Goal: Transaction & Acquisition: Purchase product/service

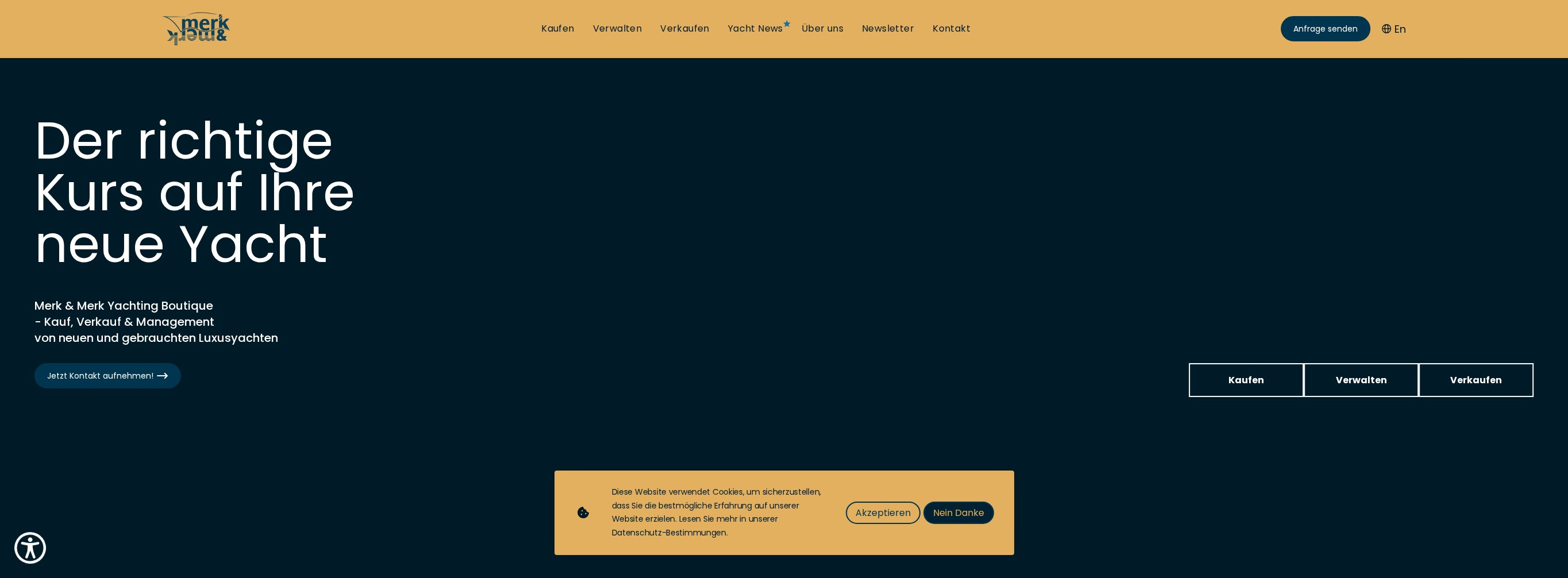
click at [958, 510] on span "Nein Danke" at bounding box center [958, 512] width 51 height 14
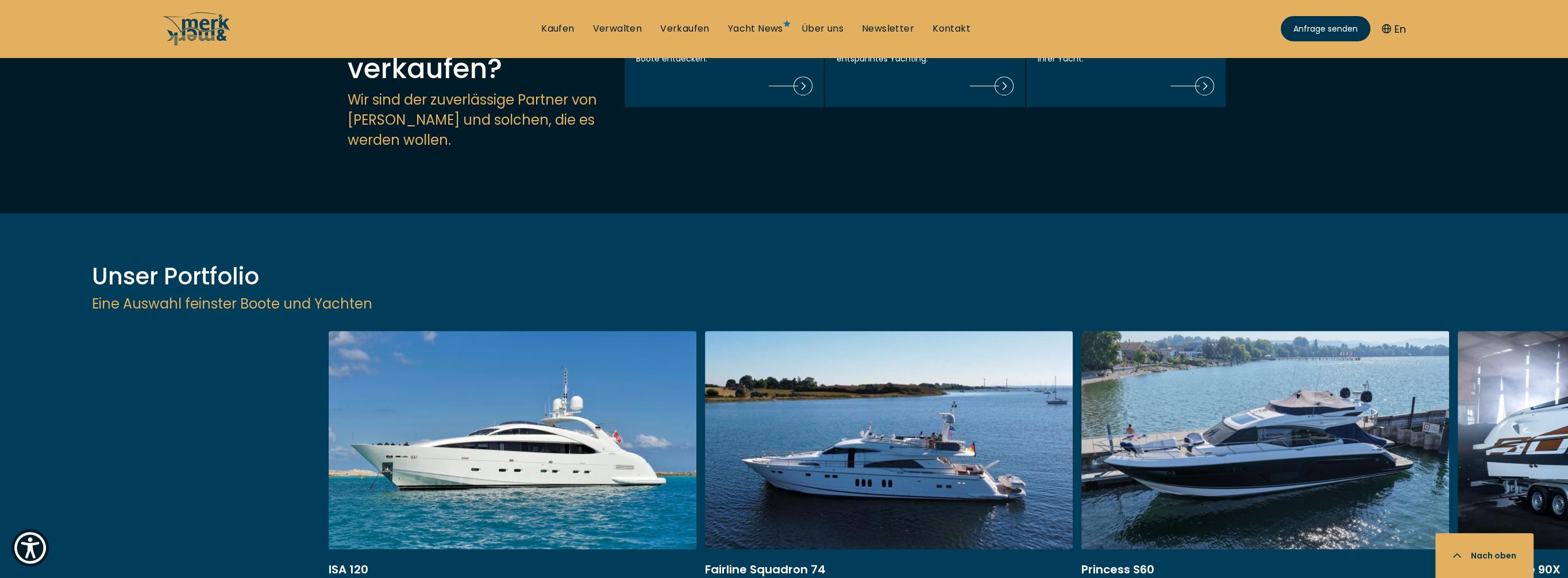
scroll to position [1552, 0]
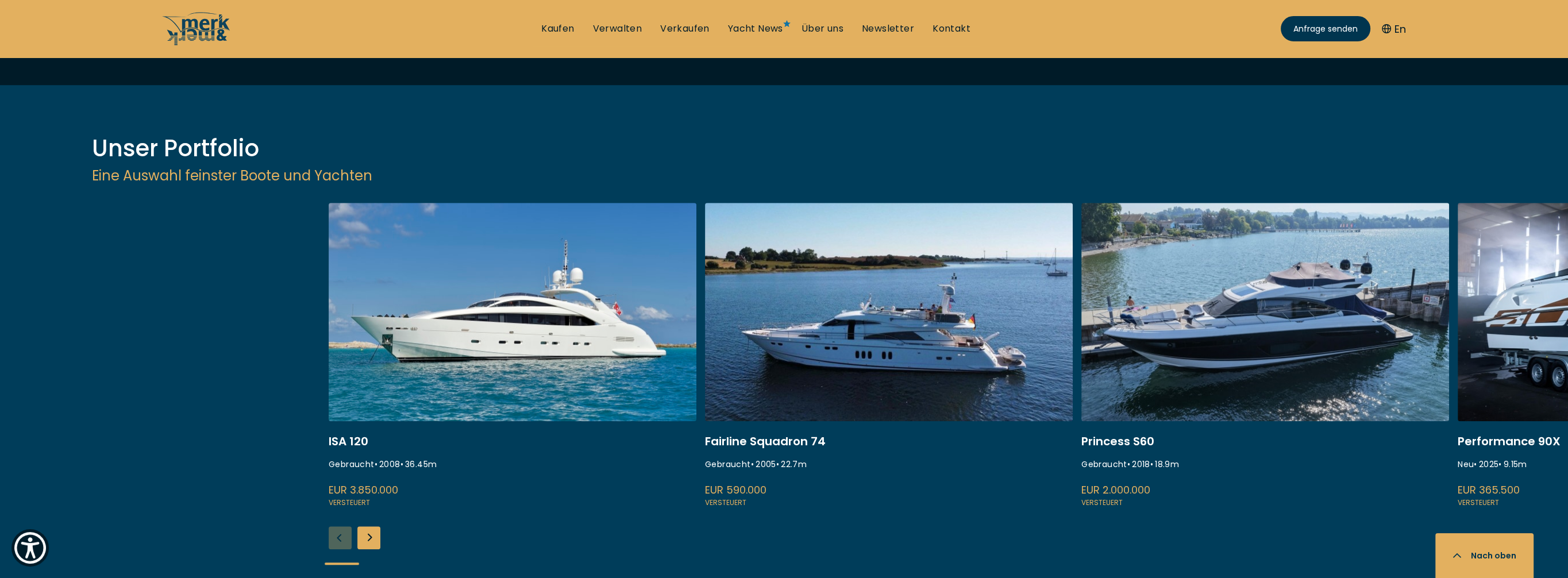
click at [366, 527] on div "Next slide" at bounding box center [369, 538] width 23 height 23
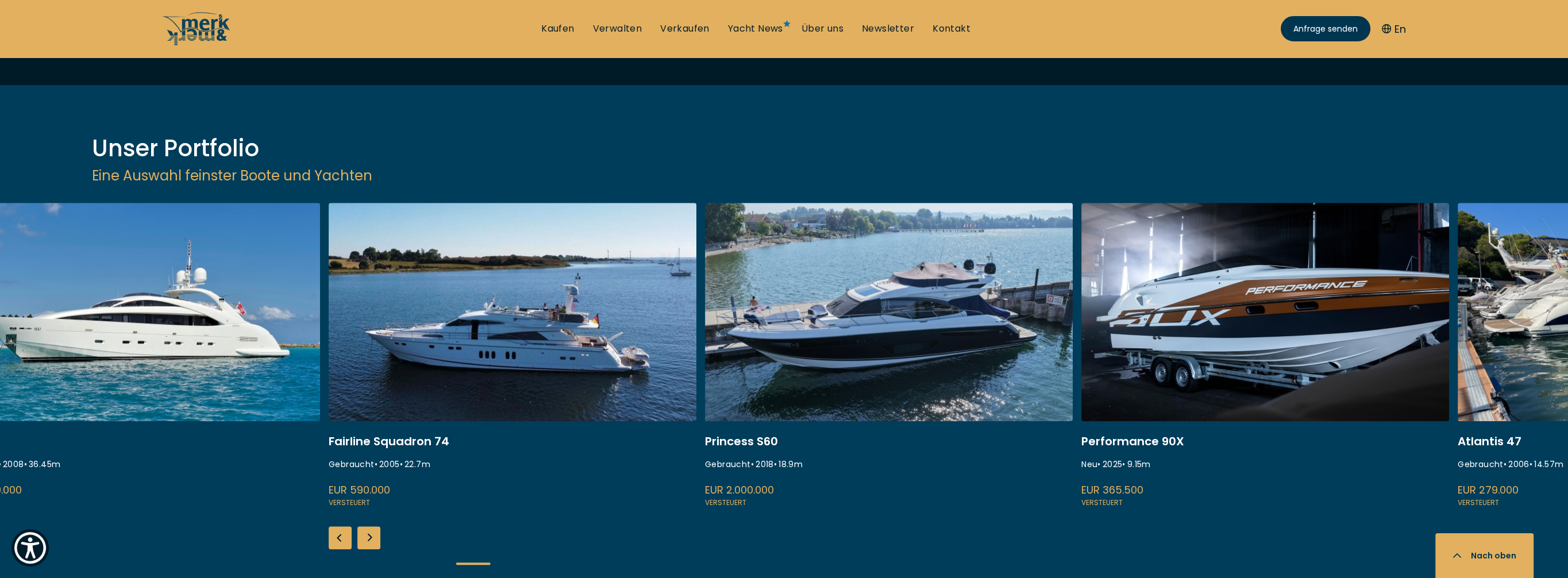
click at [368, 527] on div "Next slide" at bounding box center [369, 538] width 23 height 23
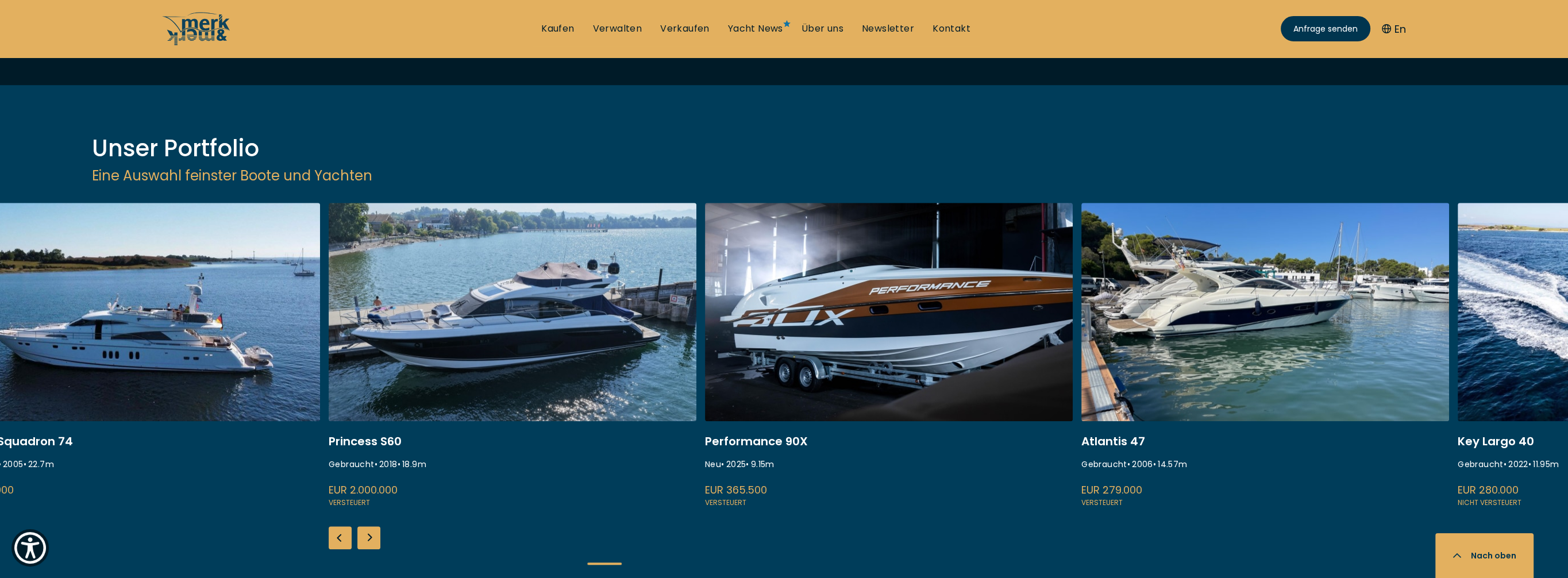
click at [368, 527] on div "Next slide" at bounding box center [369, 538] width 23 height 23
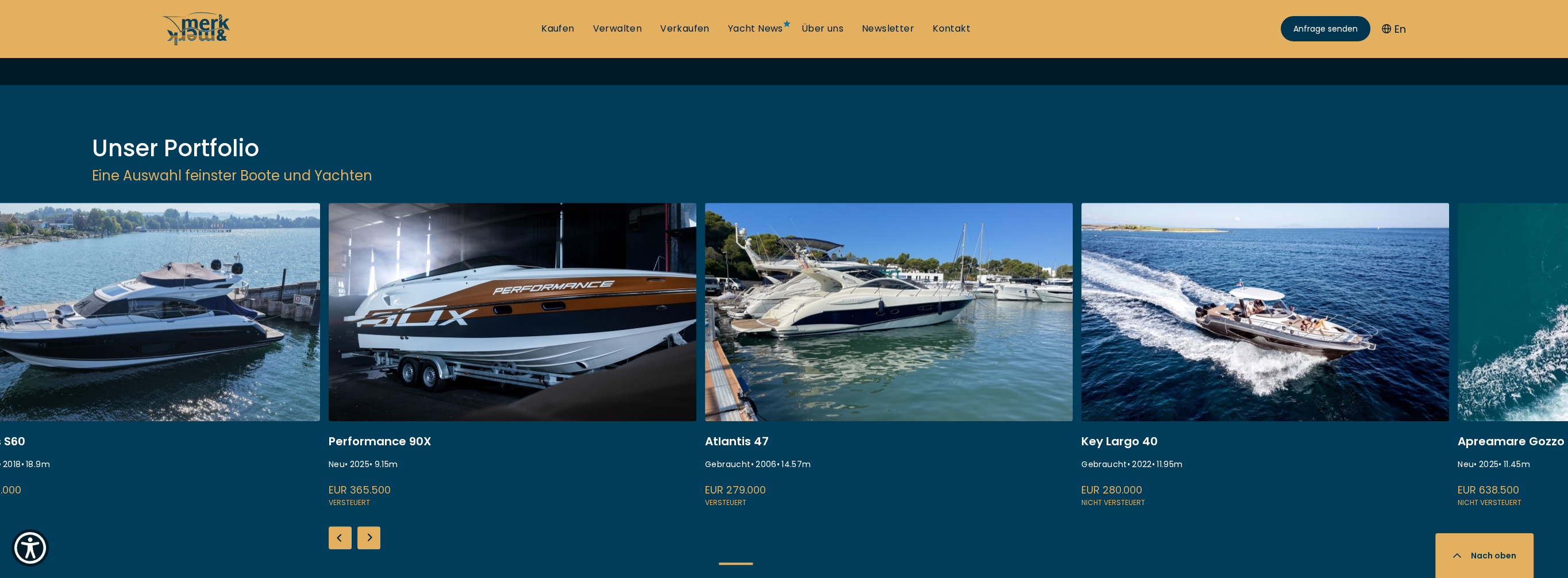
click at [368, 527] on div "Next slide" at bounding box center [369, 538] width 23 height 23
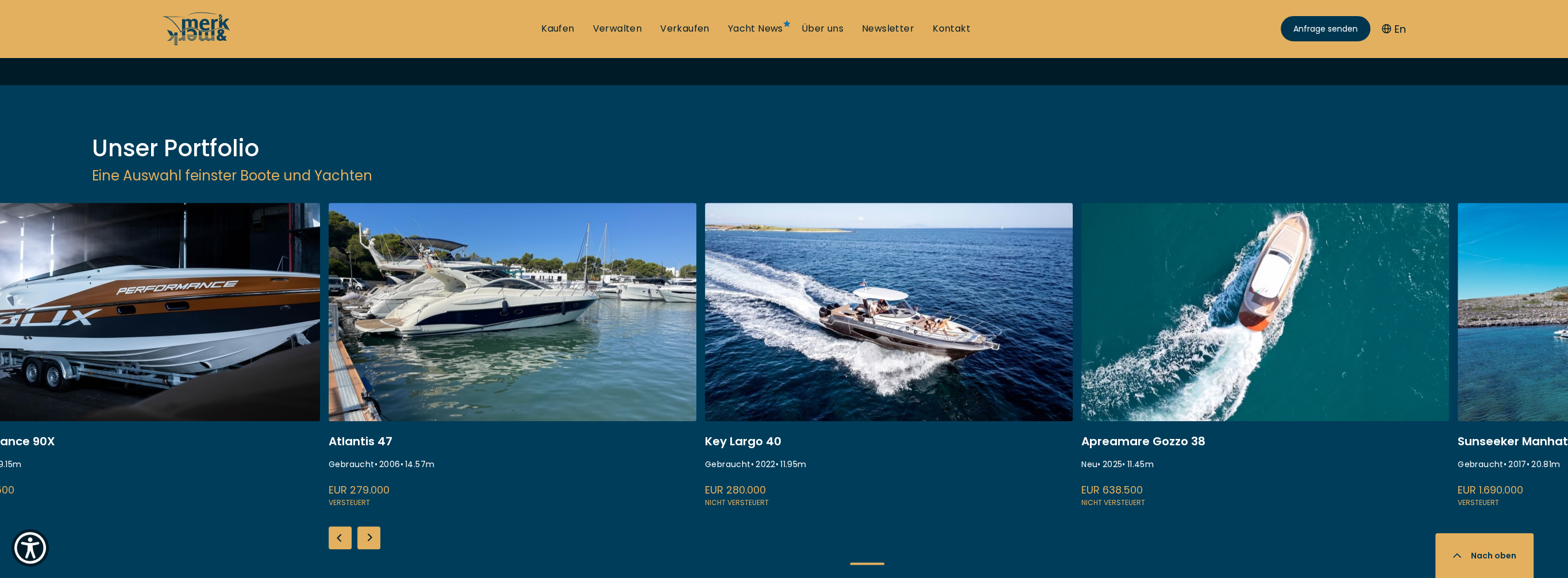
click at [368, 527] on div "Next slide" at bounding box center [369, 538] width 23 height 23
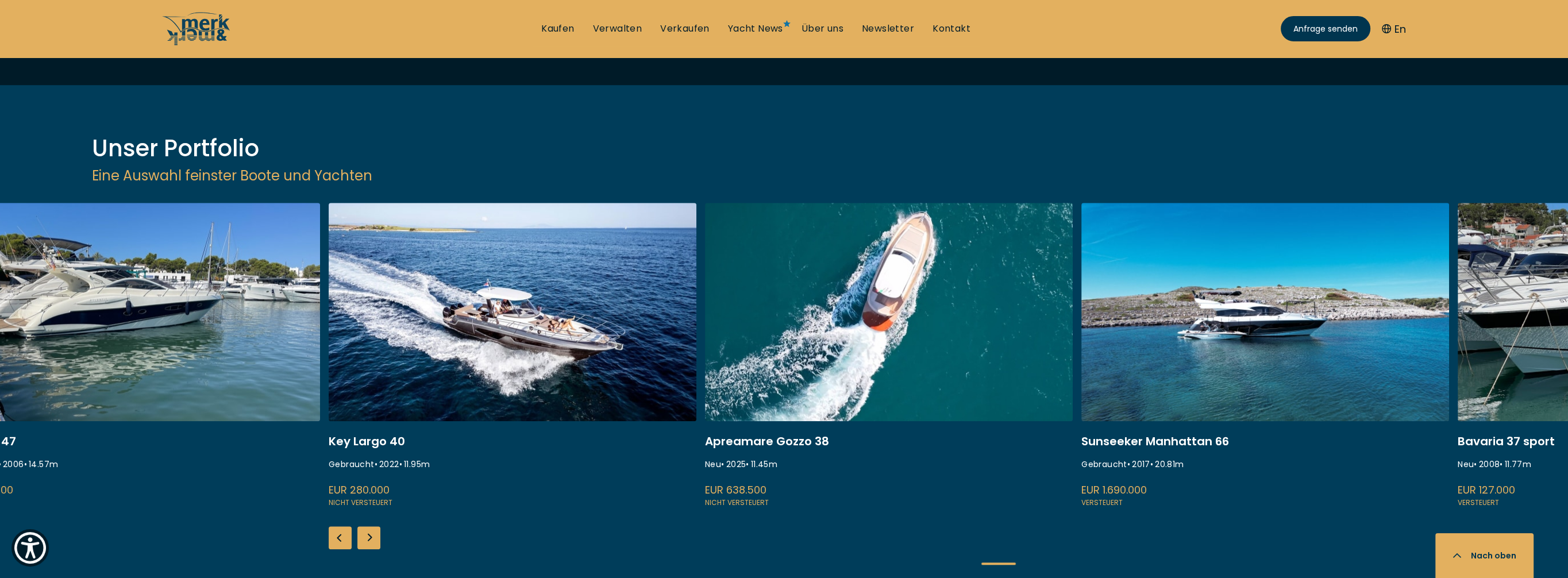
click at [368, 527] on div "Next slide" at bounding box center [369, 538] width 23 height 23
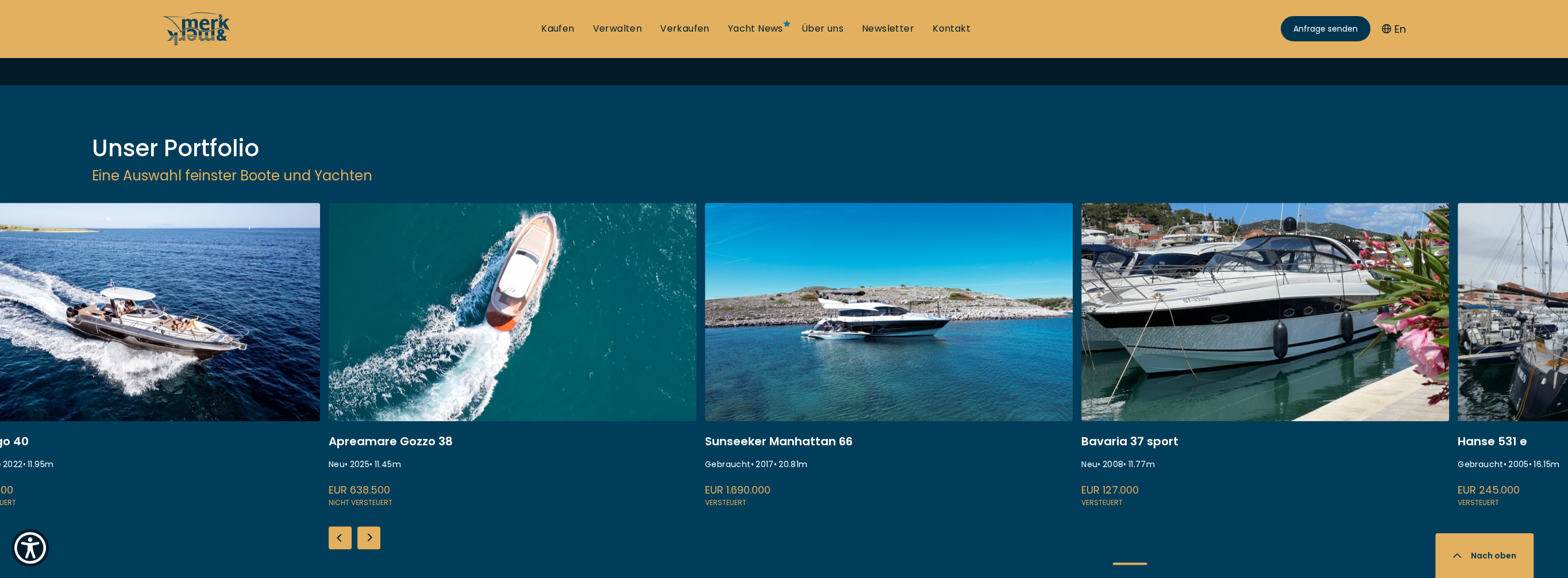
click at [368, 527] on div "Next slide" at bounding box center [369, 538] width 23 height 23
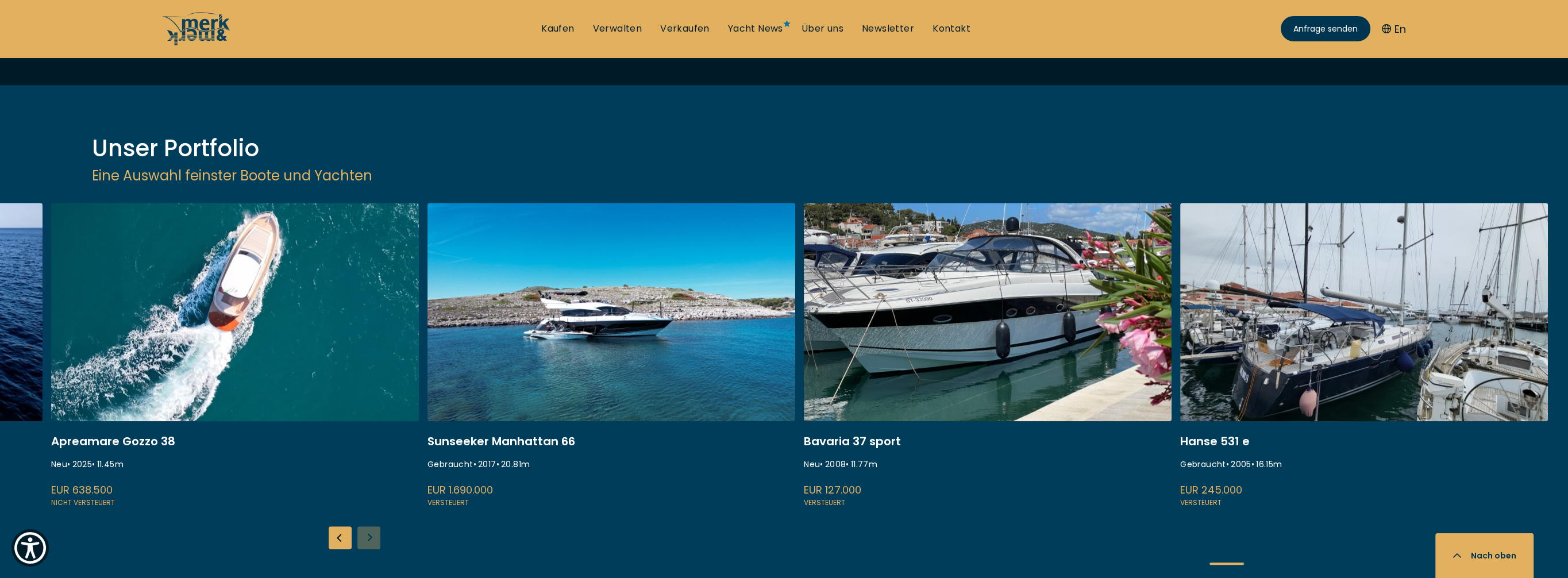
click at [368, 408] on div "ISA 120 Gebraucht • 2008 • 36.45 m EUR 3.850.000 Versteuert Fairline Squadron 7…" at bounding box center [784, 393] width 1568 height 381
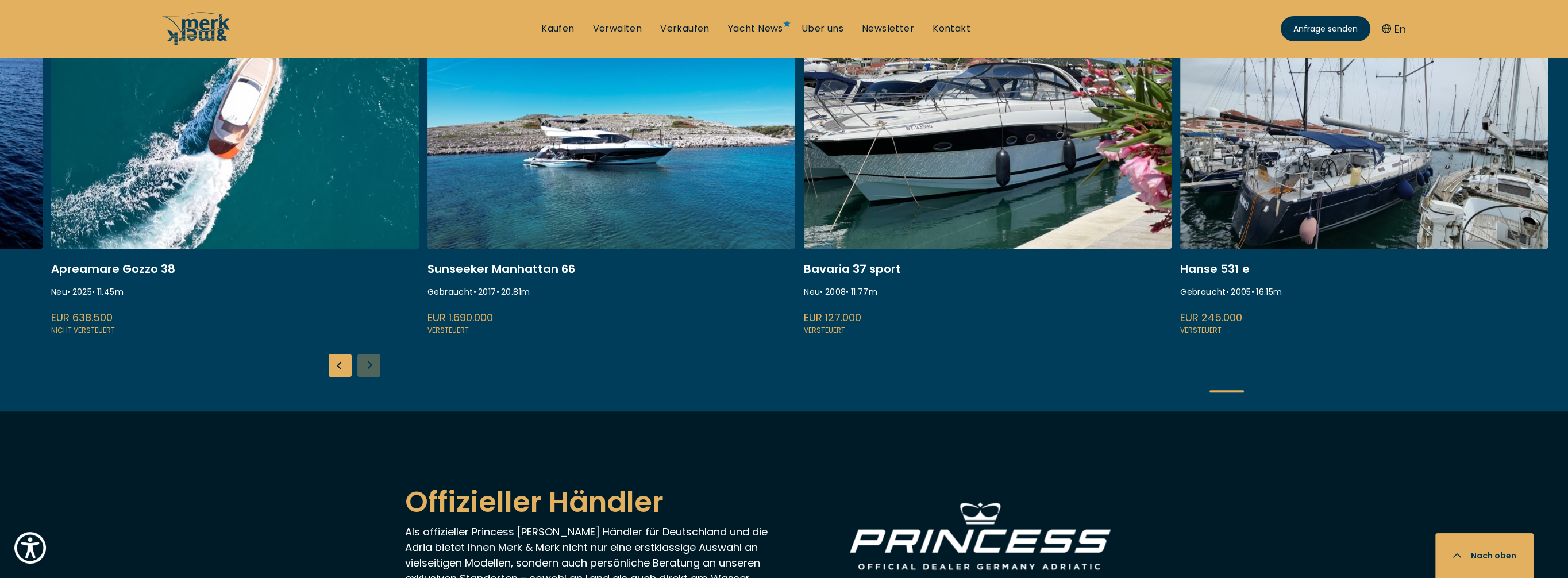
scroll to position [1438, 0]
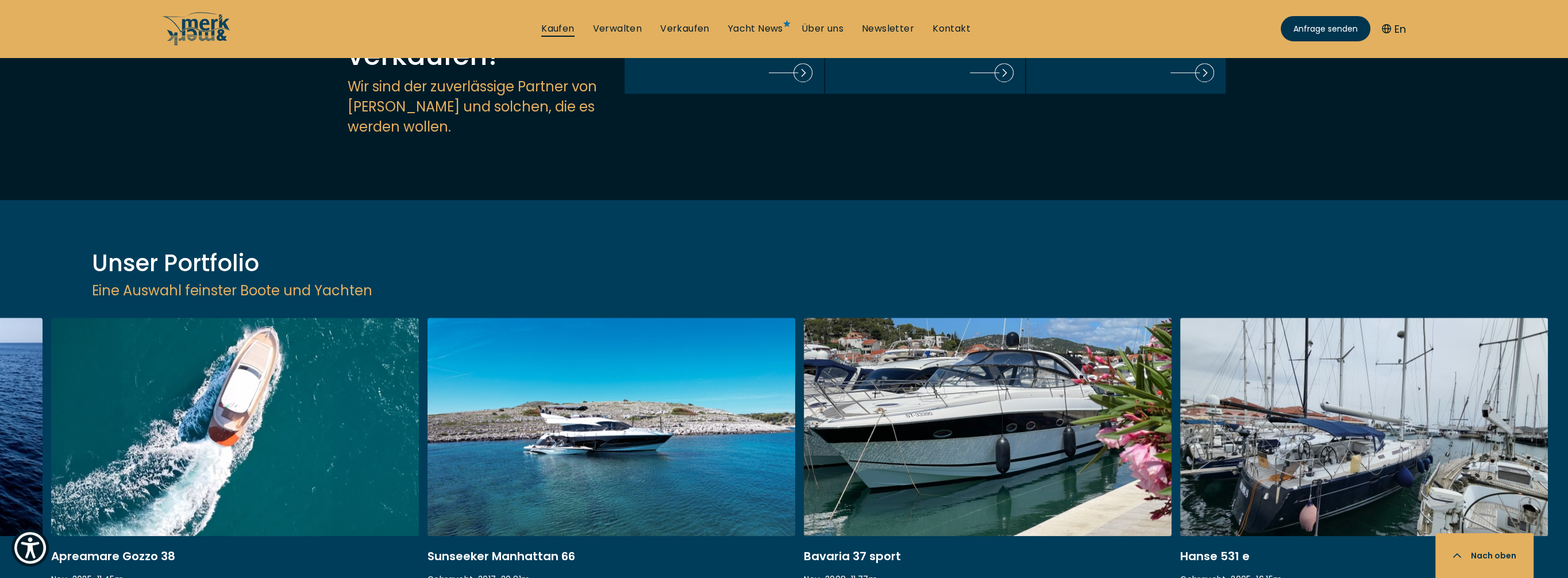
click at [545, 23] on link "Kaufen" at bounding box center [558, 28] width 33 height 13
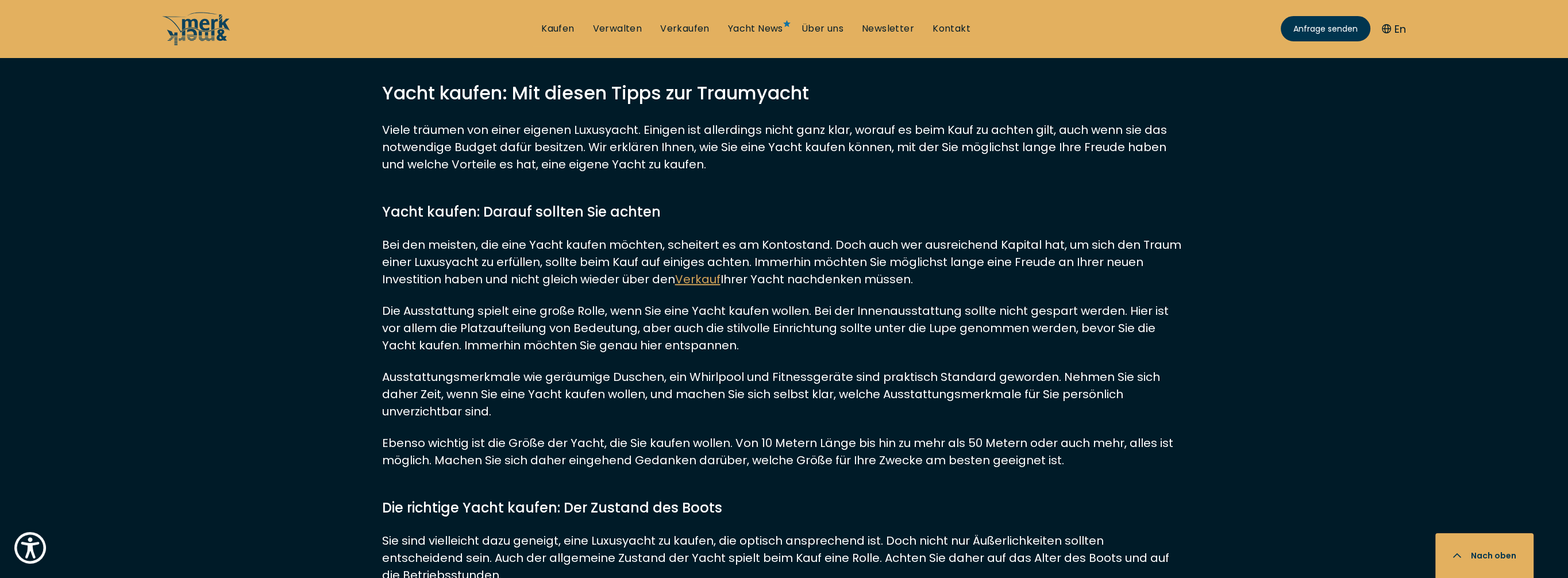
scroll to position [10866, 0]
